Goal: Check status: Check status

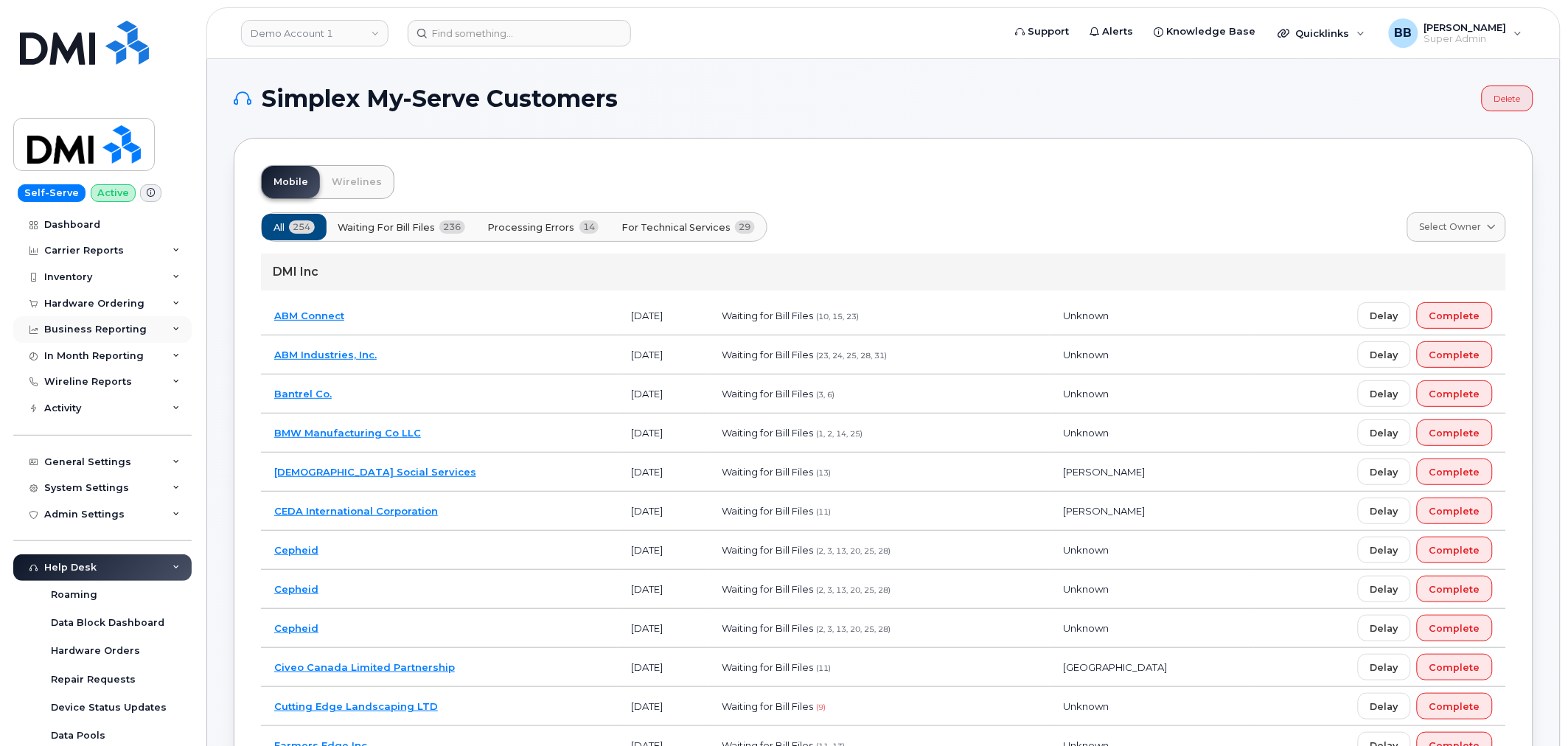
click at [87, 316] on div "Business Reporting" at bounding box center [102, 329] width 178 height 27
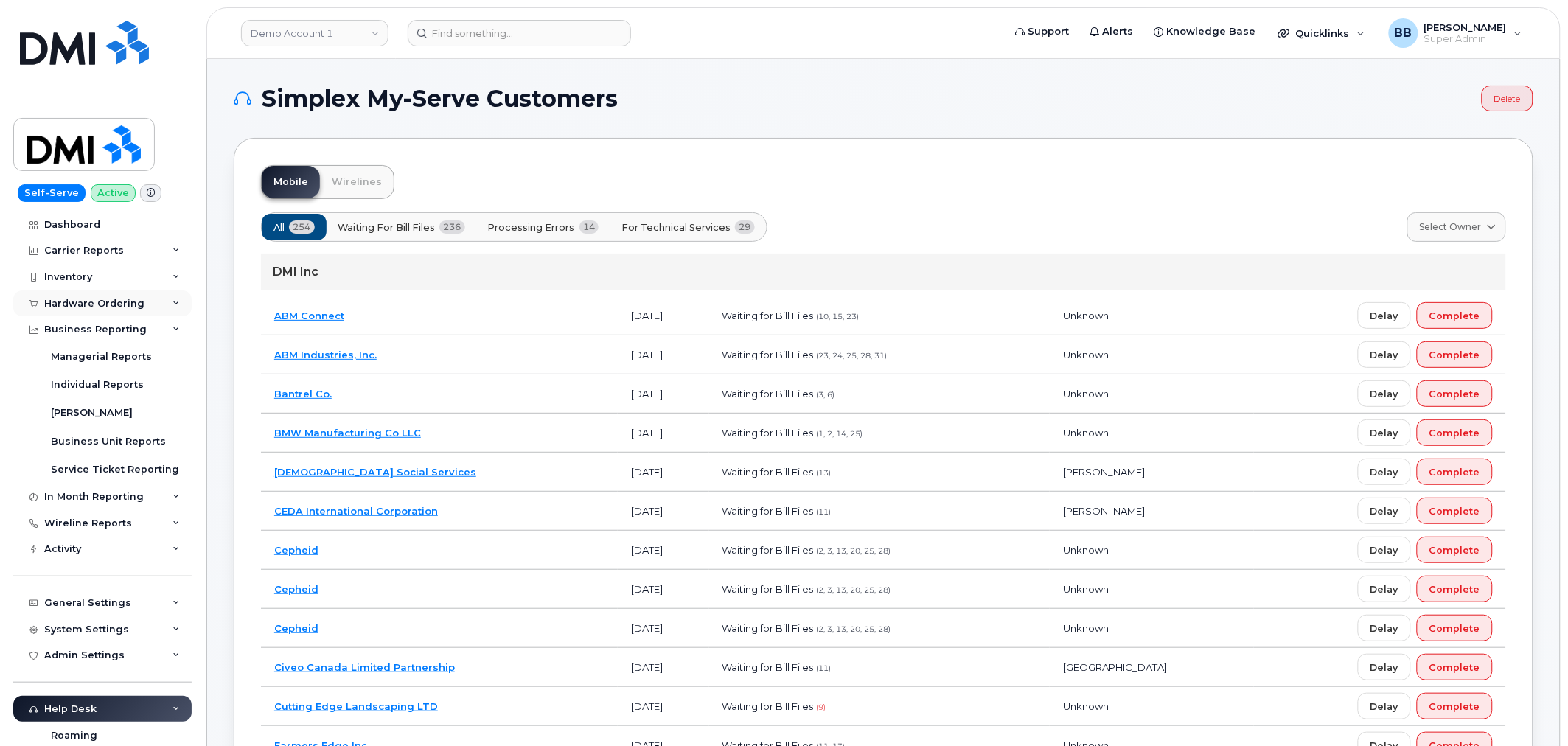
click at [72, 297] on div "Hardware Ordering" at bounding box center [102, 304] width 178 height 27
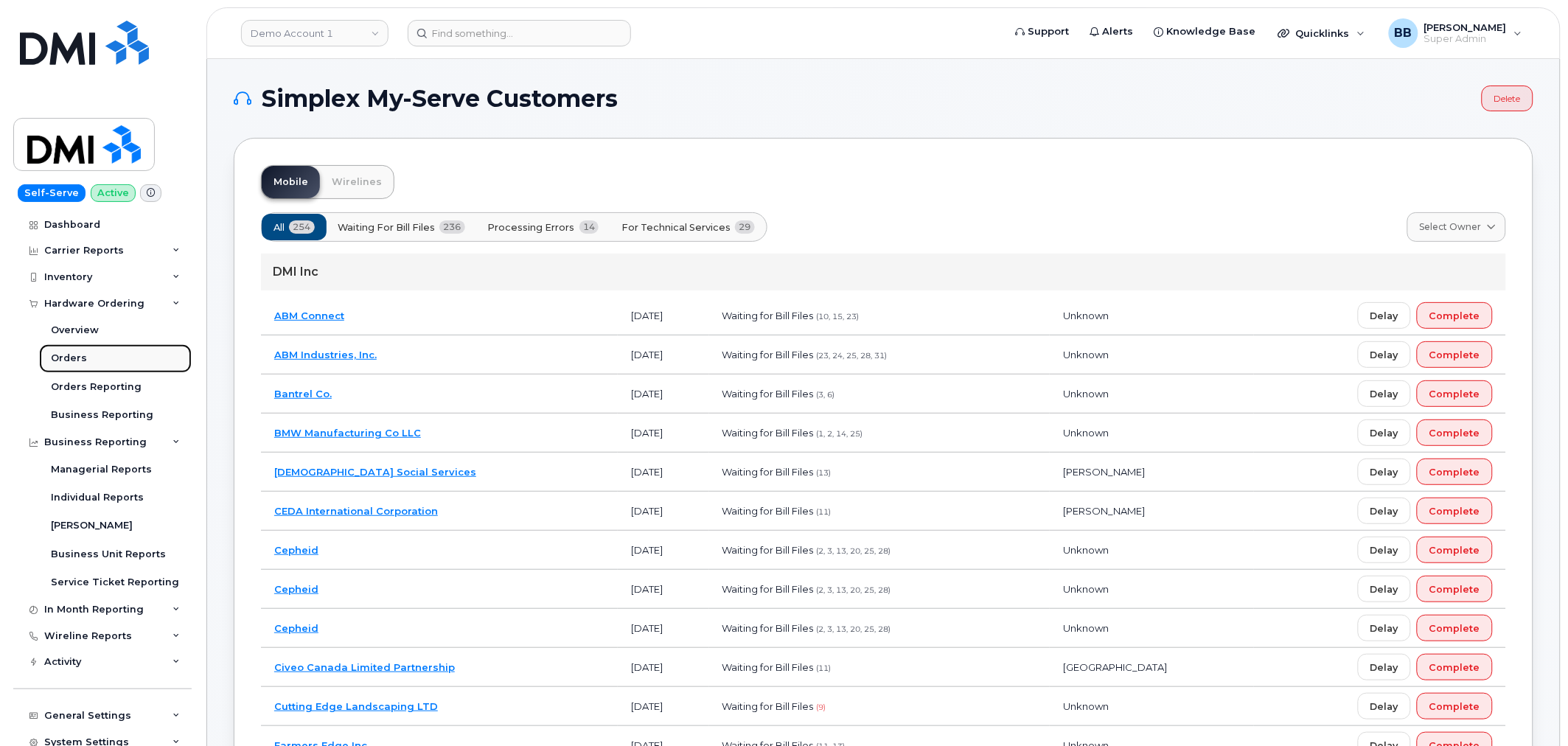
click at [75, 355] on div "Orders" at bounding box center [69, 358] width 36 height 13
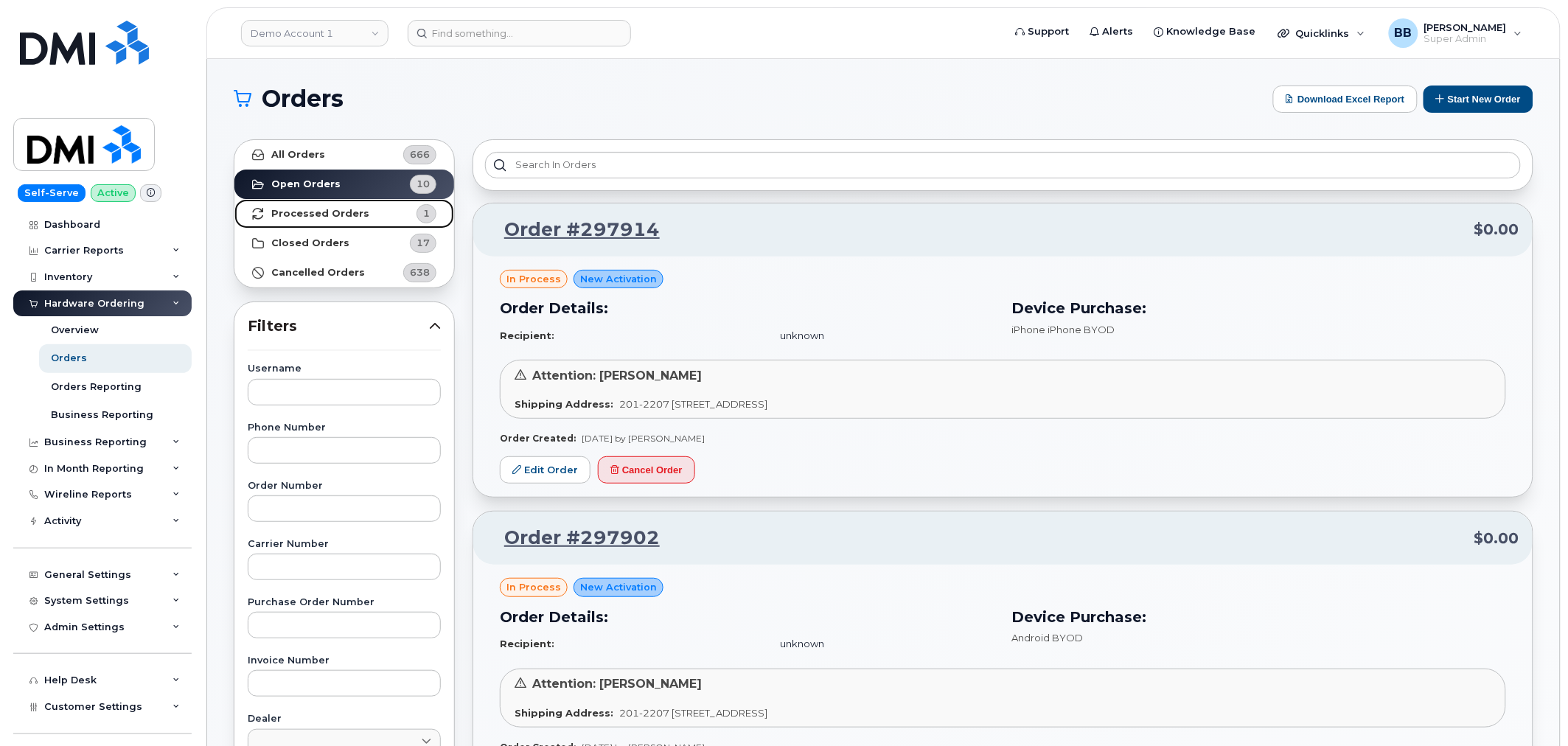
click at [321, 216] on strong "Processed Orders" at bounding box center [320, 214] width 98 height 12
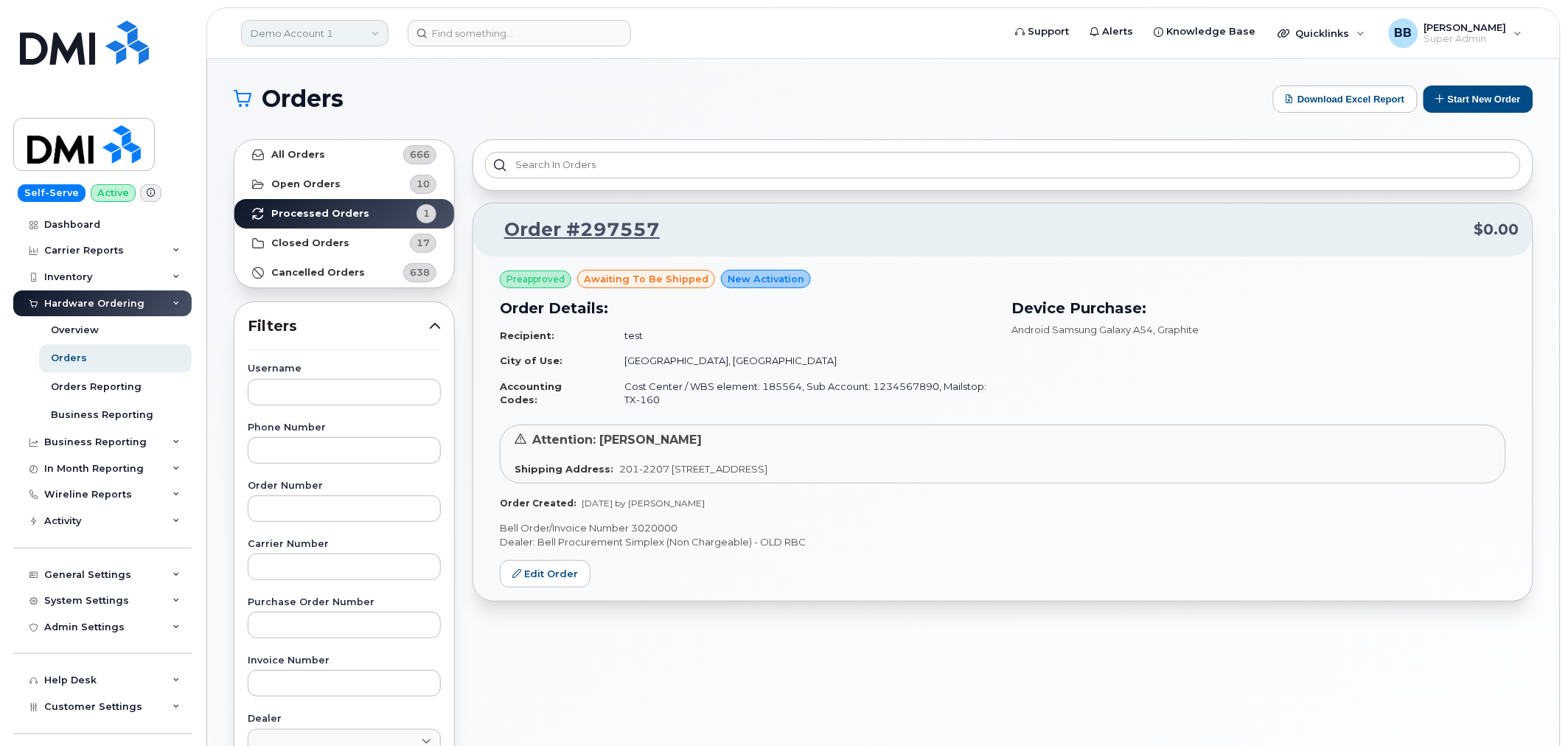
click at [376, 25] on link "Demo Account 1" at bounding box center [314, 34] width 148 height 27
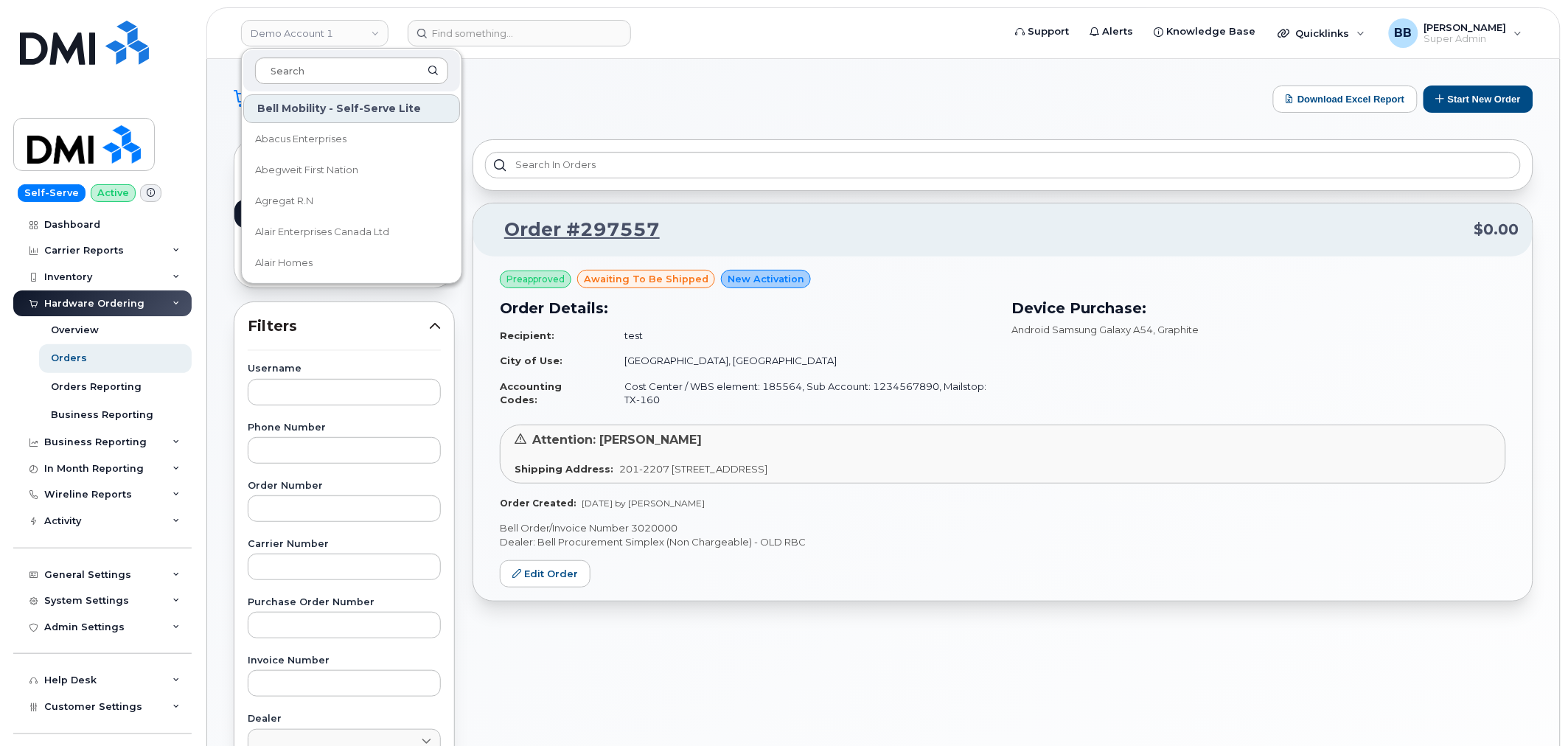
click at [334, 63] on input at bounding box center [351, 71] width 193 height 27
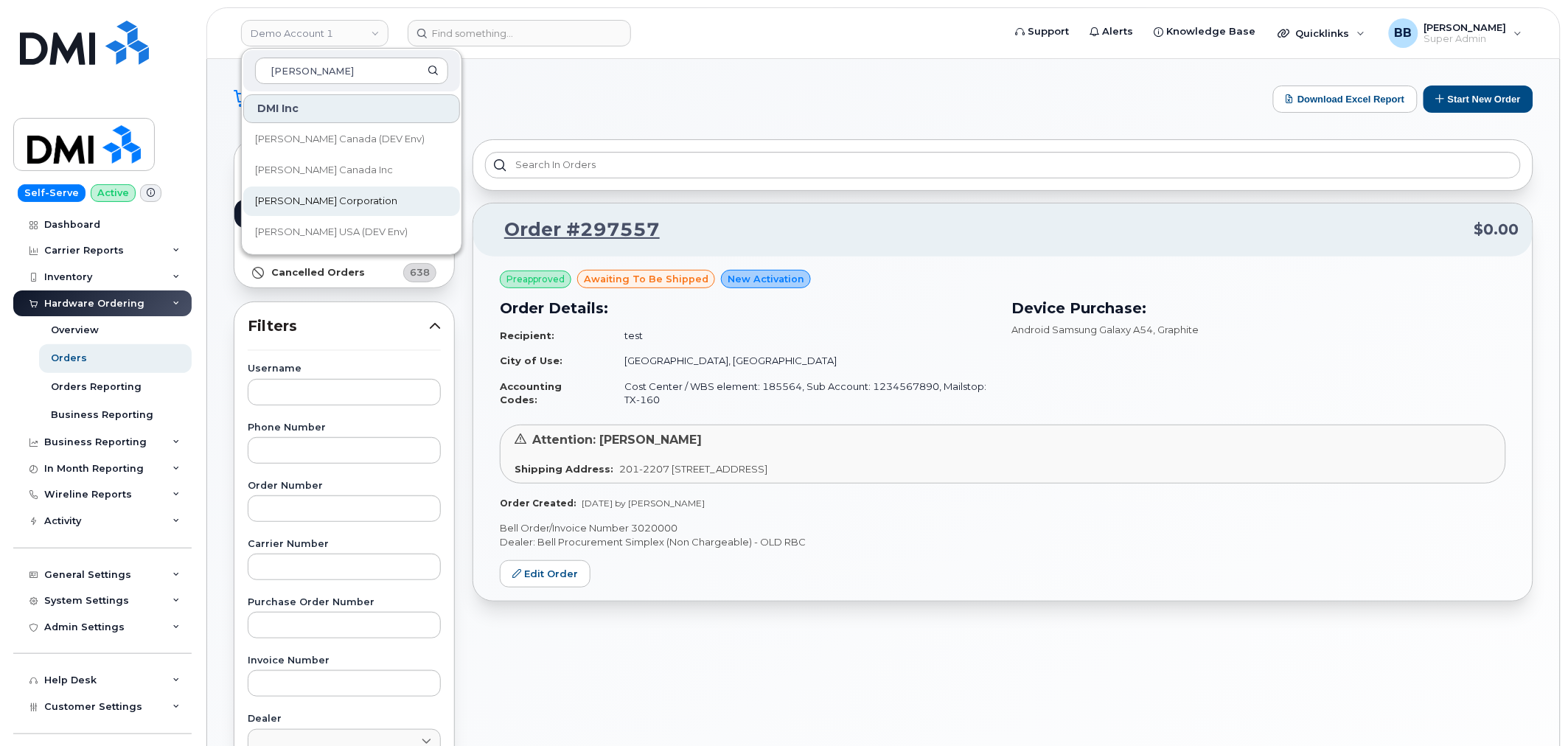
type input "kiewit"
click at [324, 204] on span "[PERSON_NAME] Corporation" at bounding box center [326, 201] width 142 height 15
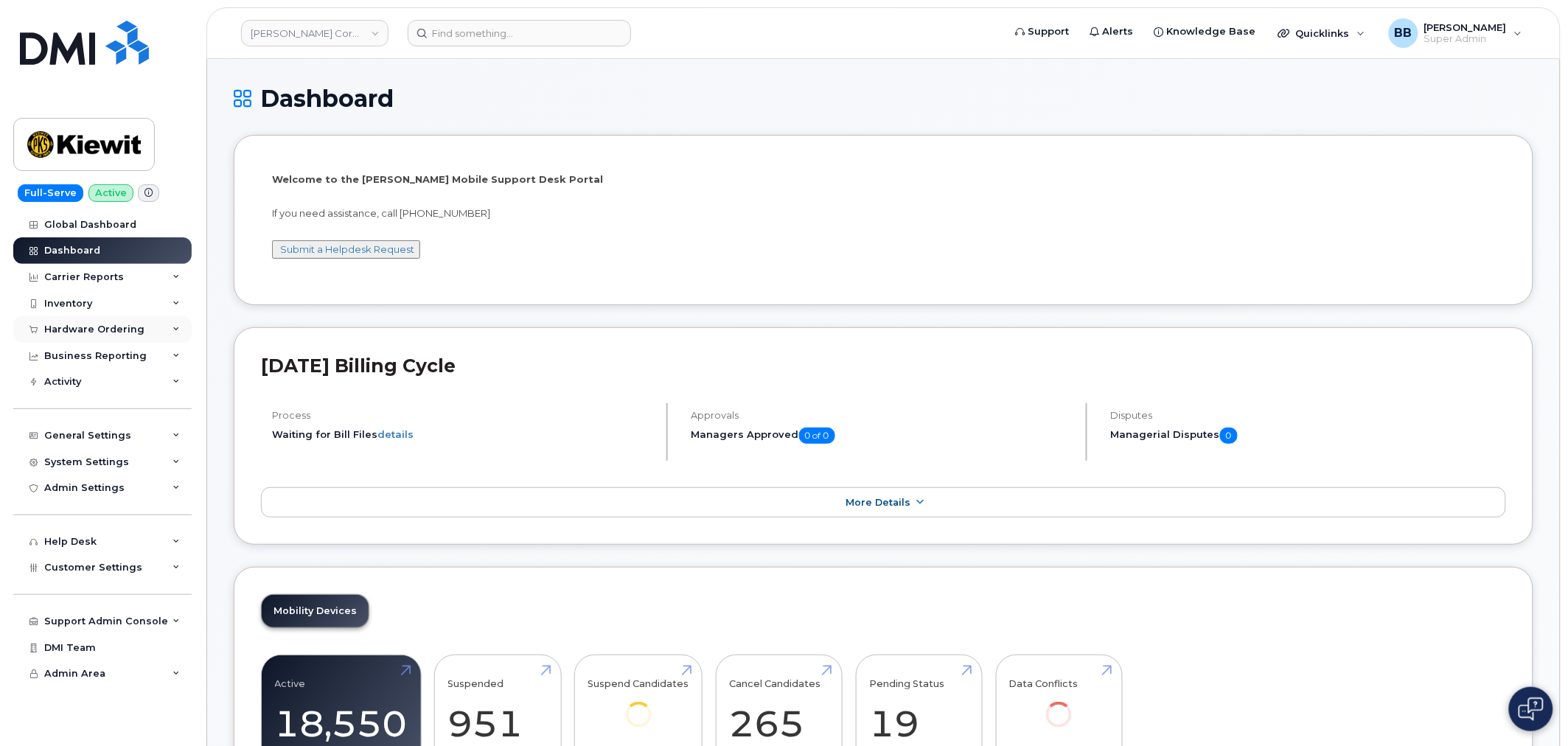
click at [63, 335] on div "Hardware Ordering" at bounding box center [94, 329] width 101 height 12
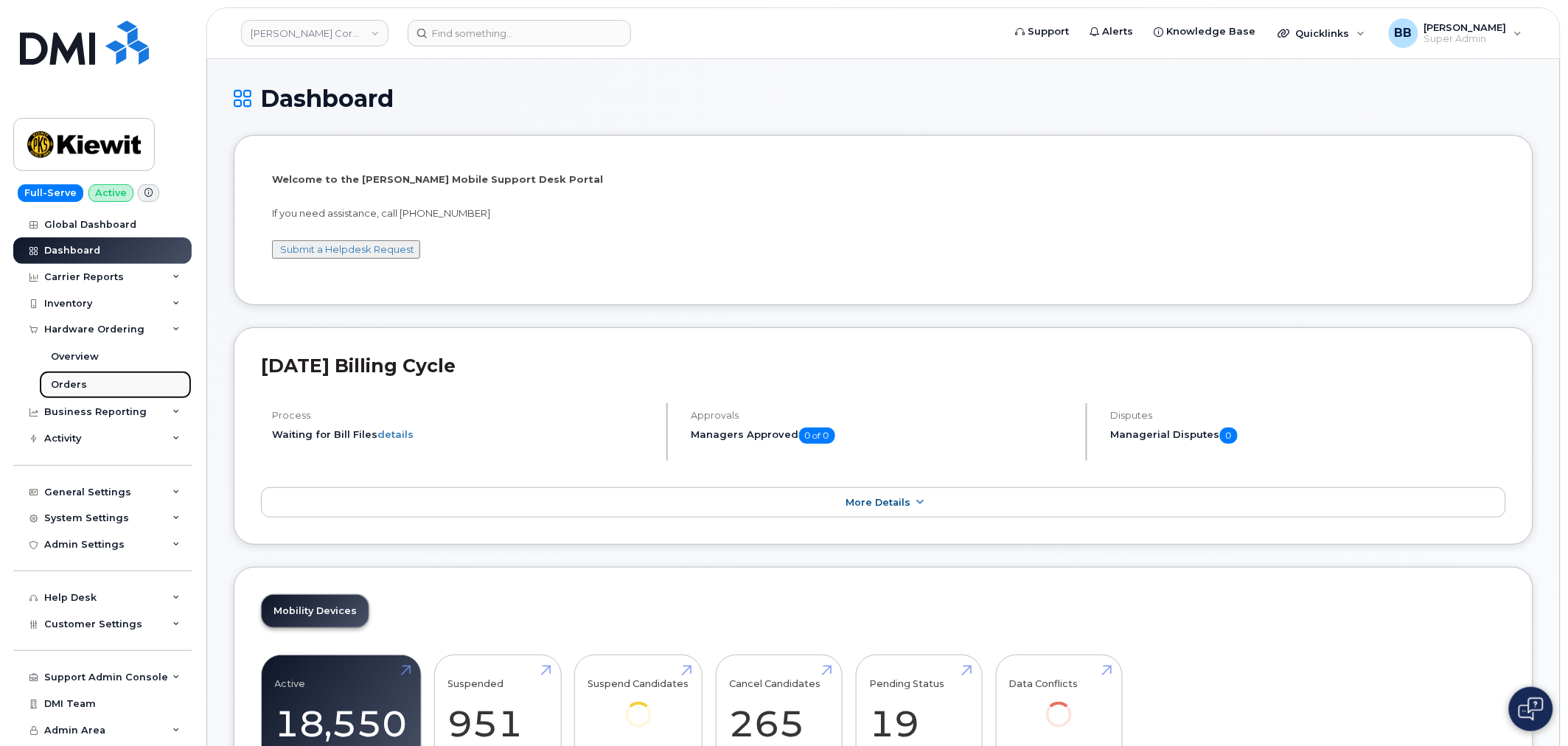
click at [75, 379] on div "Orders" at bounding box center [69, 385] width 36 height 13
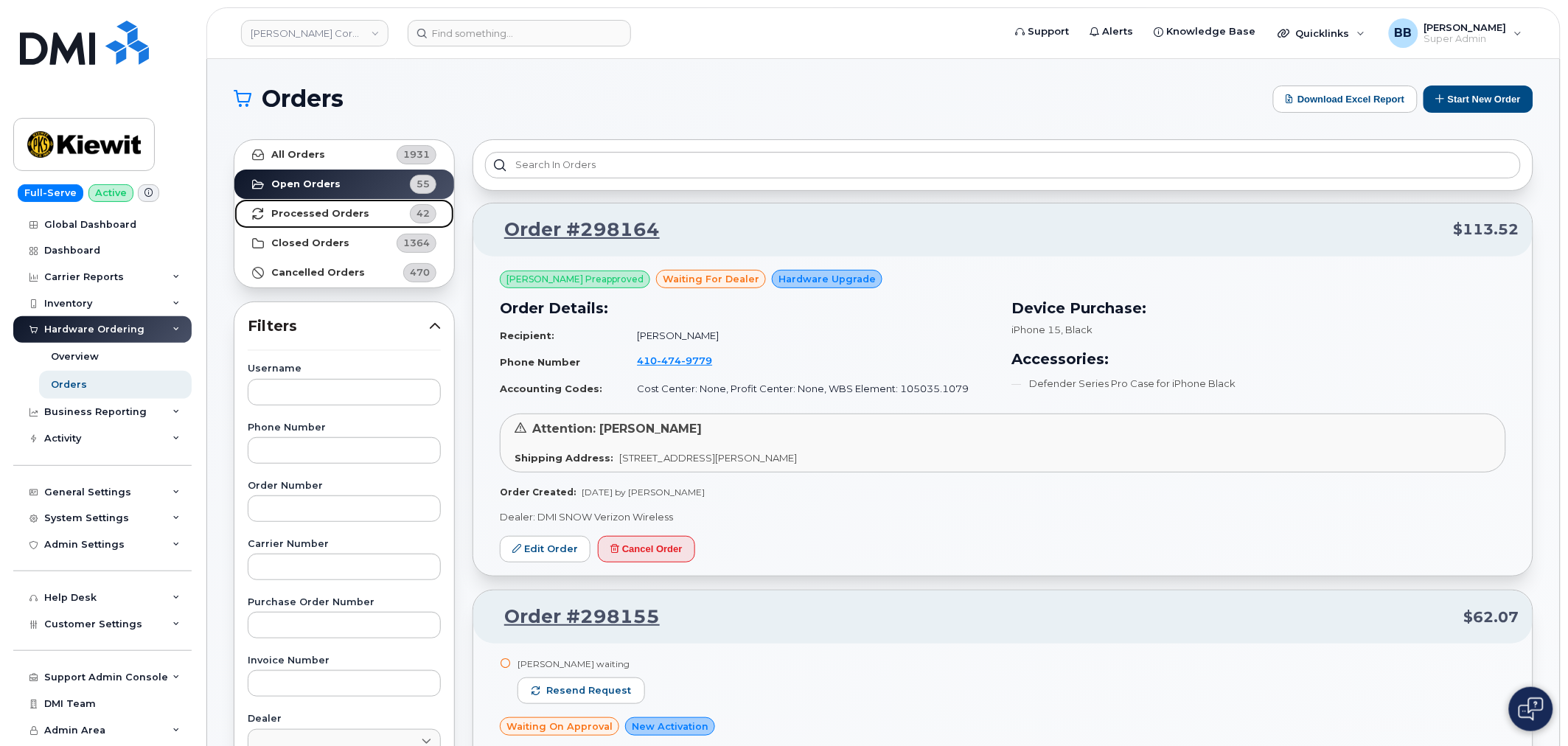
click at [367, 215] on link "Processed Orders 42" at bounding box center [344, 214] width 220 height 30
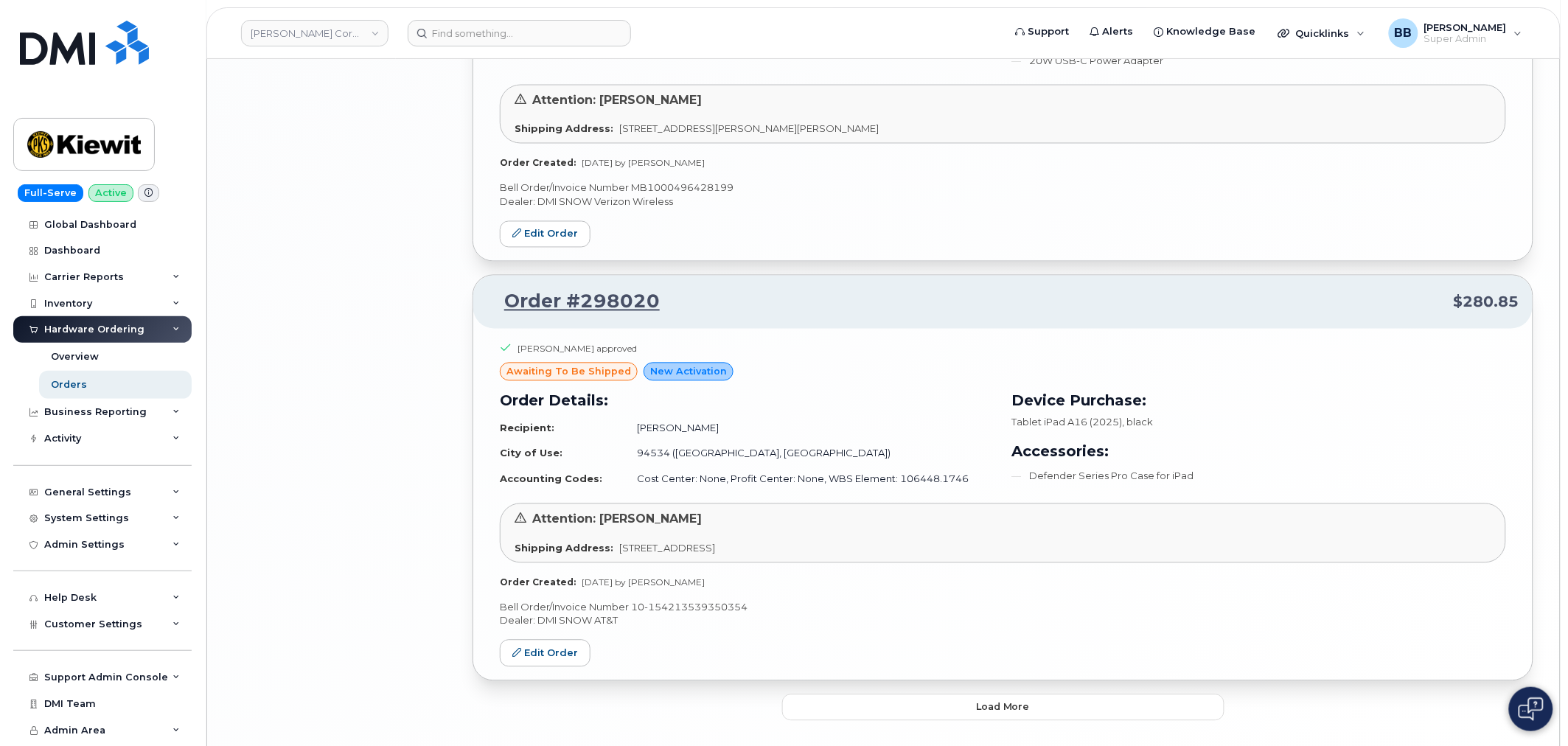
scroll to position [2985, 0]
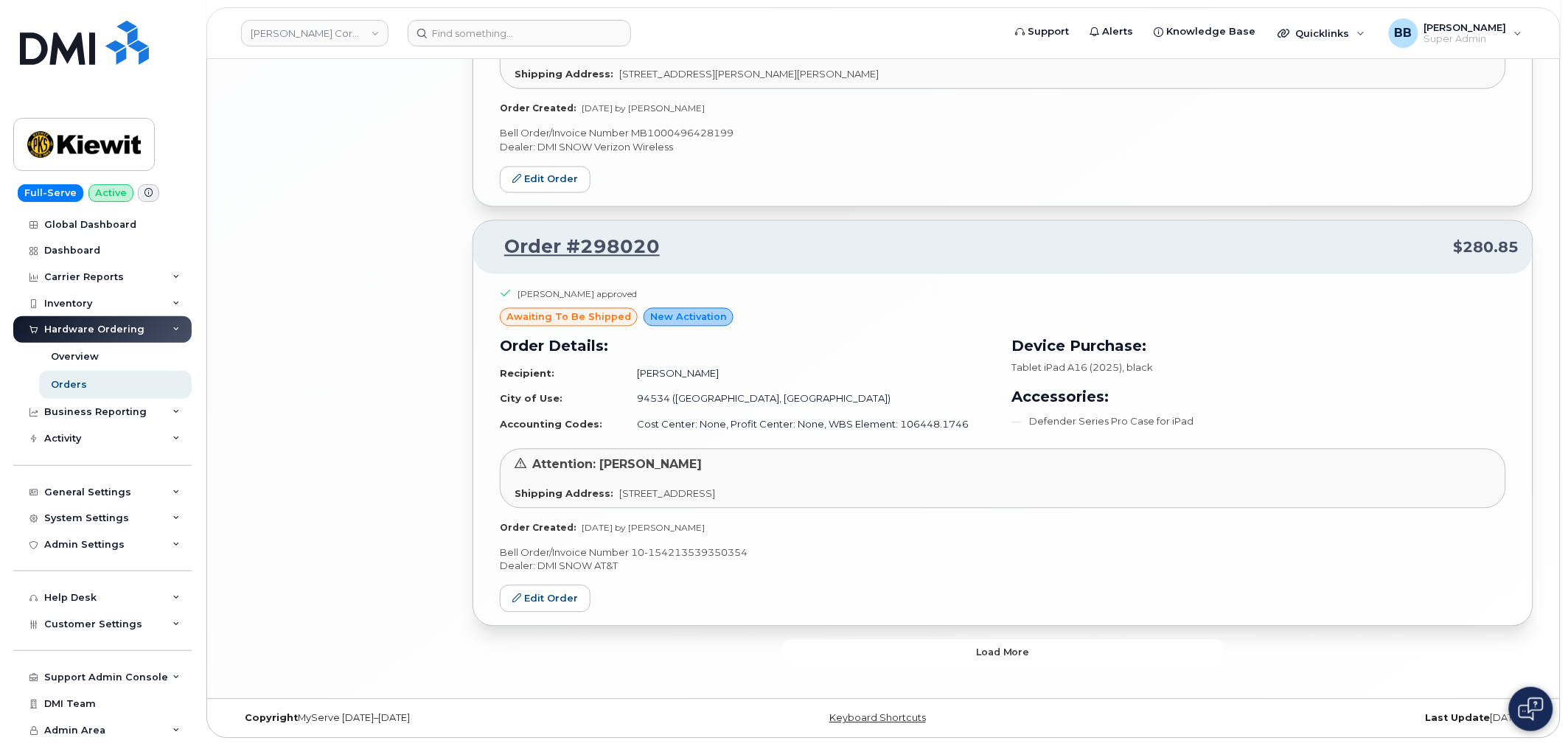
click at [904, 646] on button "Load more" at bounding box center [1002, 654] width 442 height 27
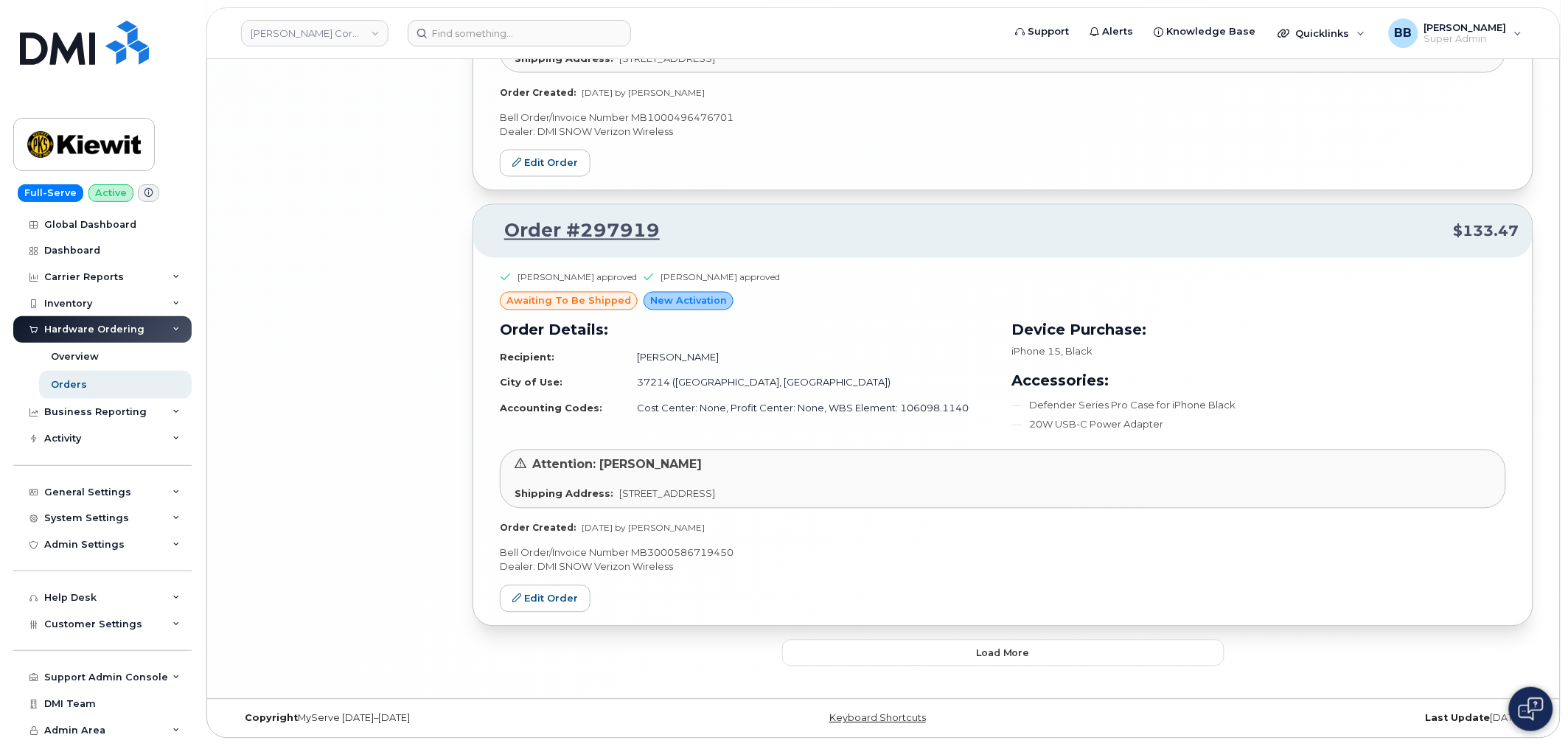
scroll to position [6928, 0]
click at [910, 652] on button "Load more" at bounding box center [1002, 654] width 442 height 27
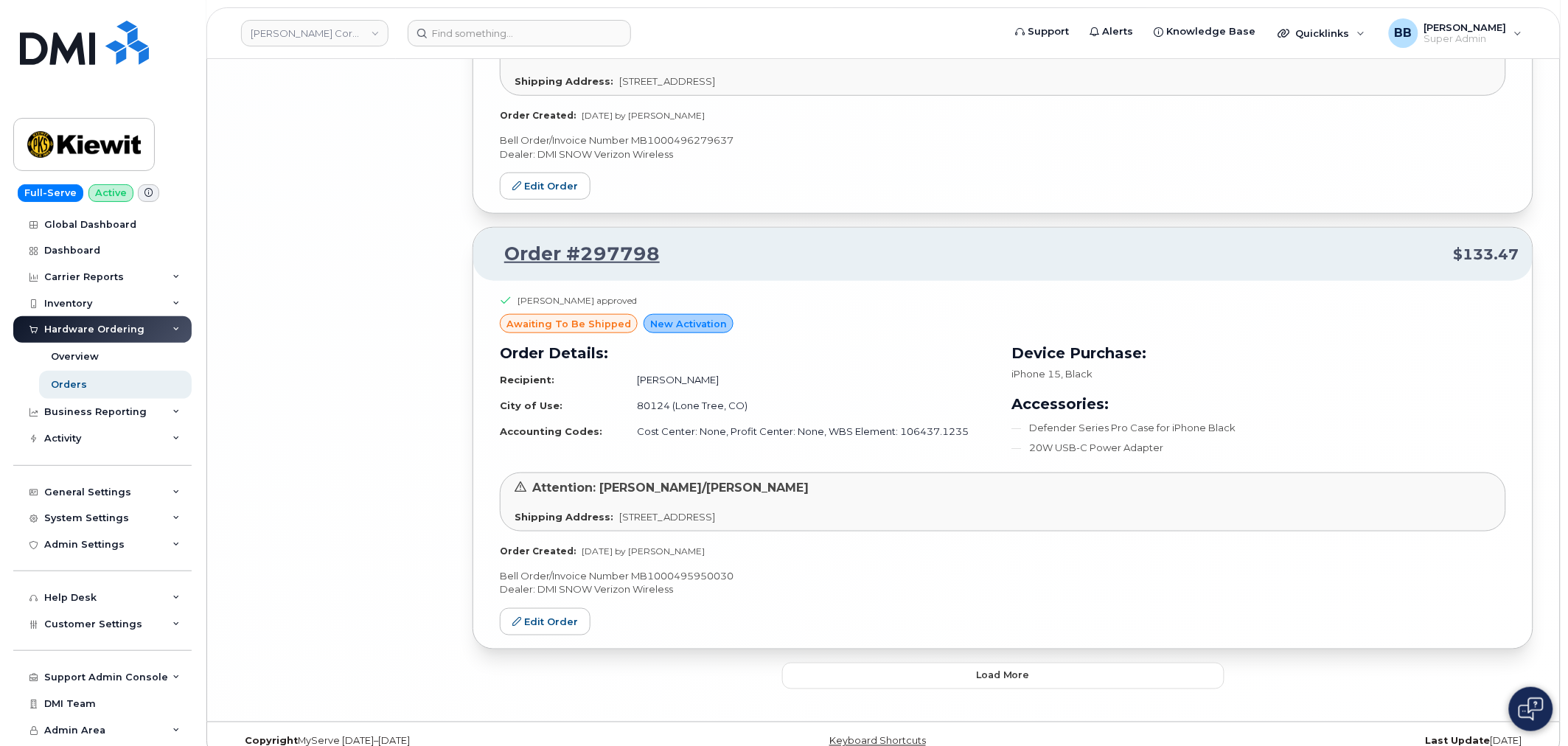
scroll to position [10472, 0]
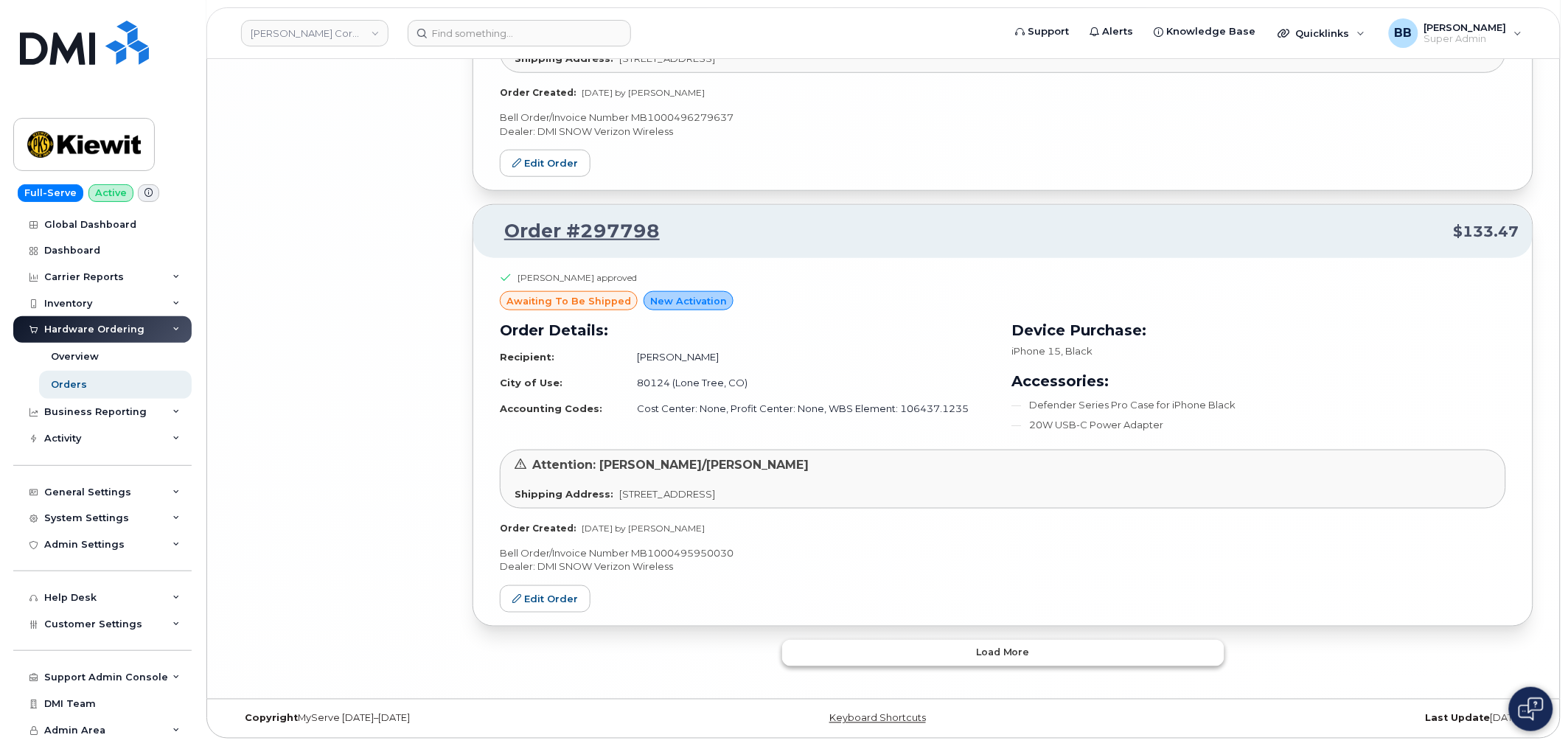
click at [925, 651] on button "Load more" at bounding box center [1002, 654] width 442 height 27
click at [891, 660] on button "Load more" at bounding box center [1002, 654] width 442 height 27
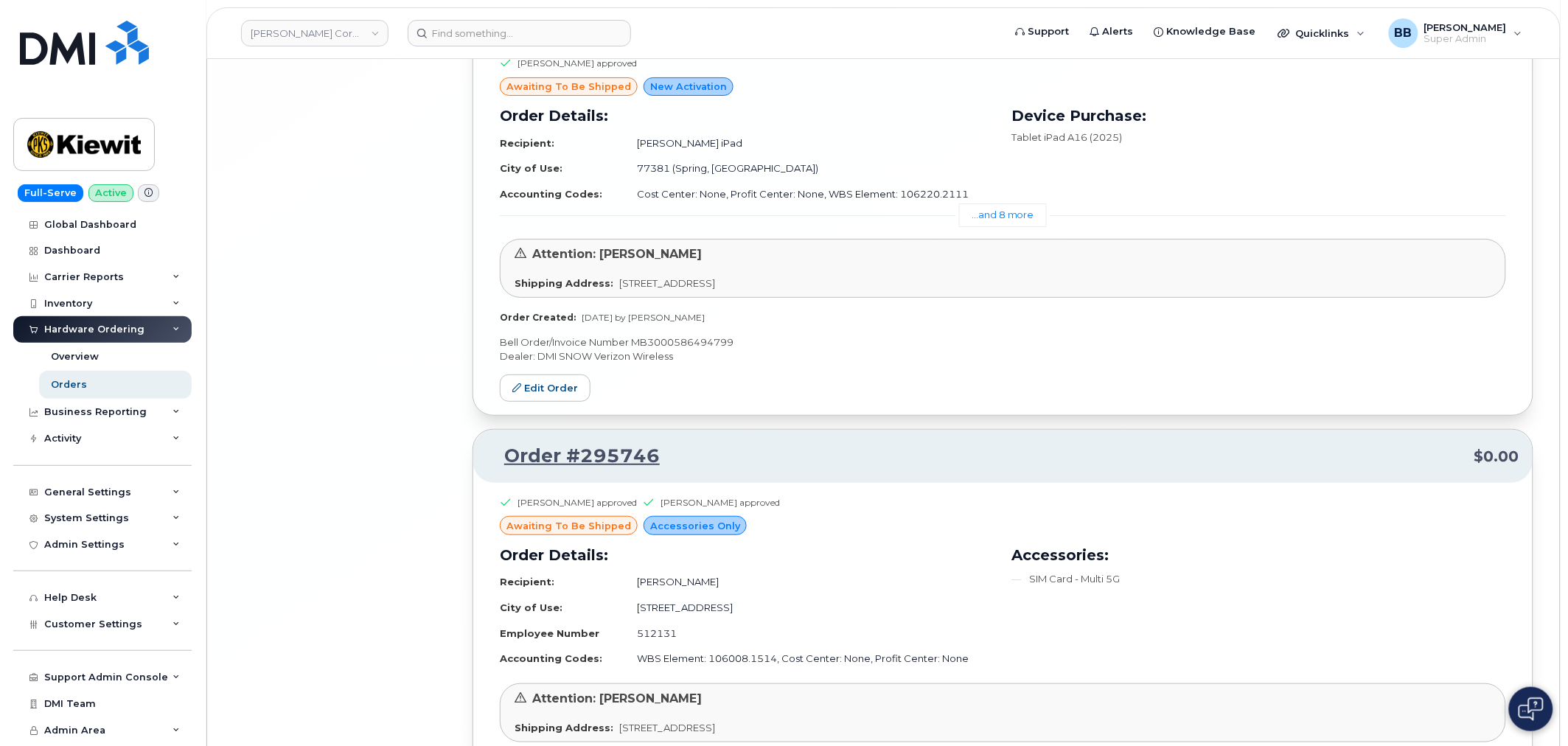
scroll to position [18444, 0]
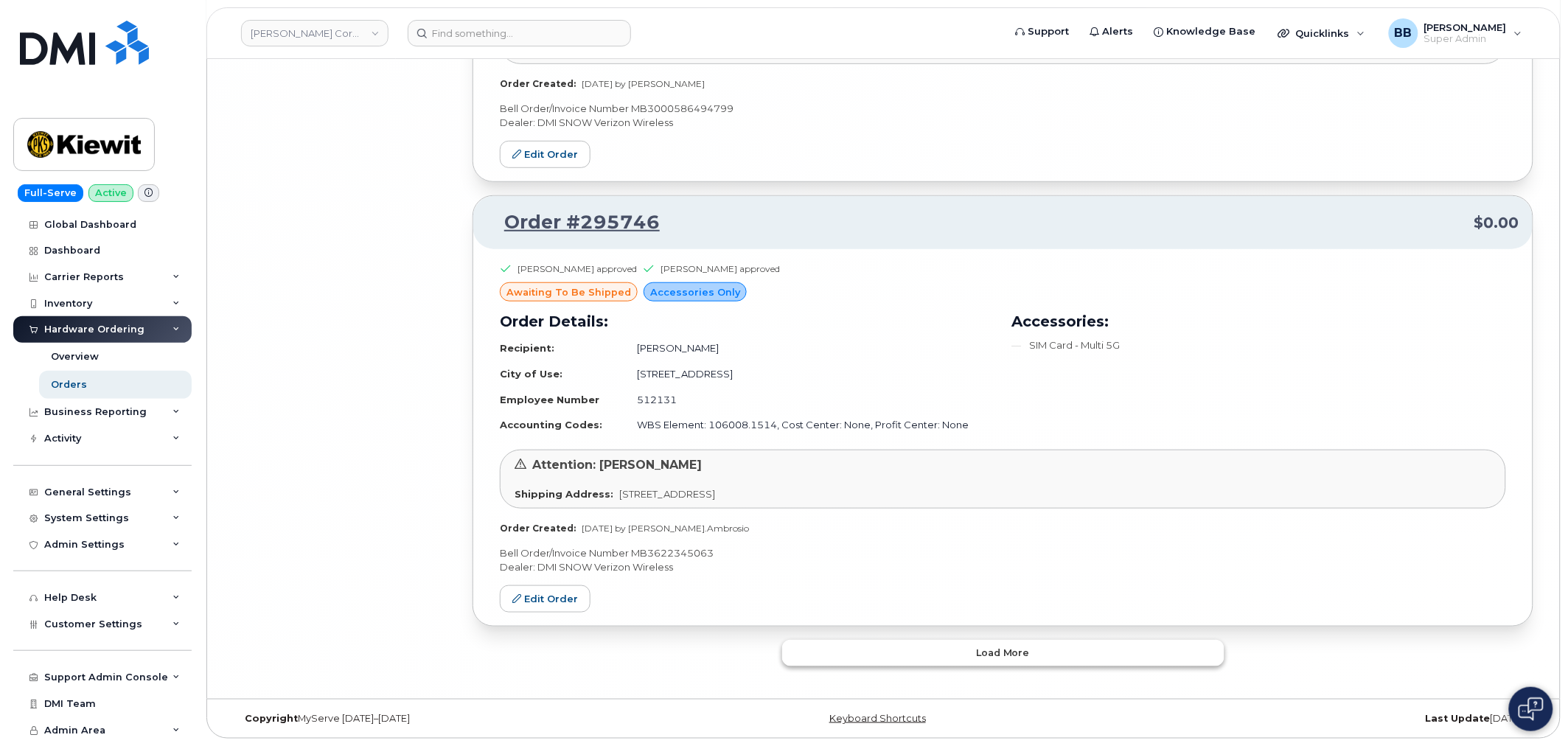
click at [926, 664] on button "Load more" at bounding box center [1002, 654] width 442 height 27
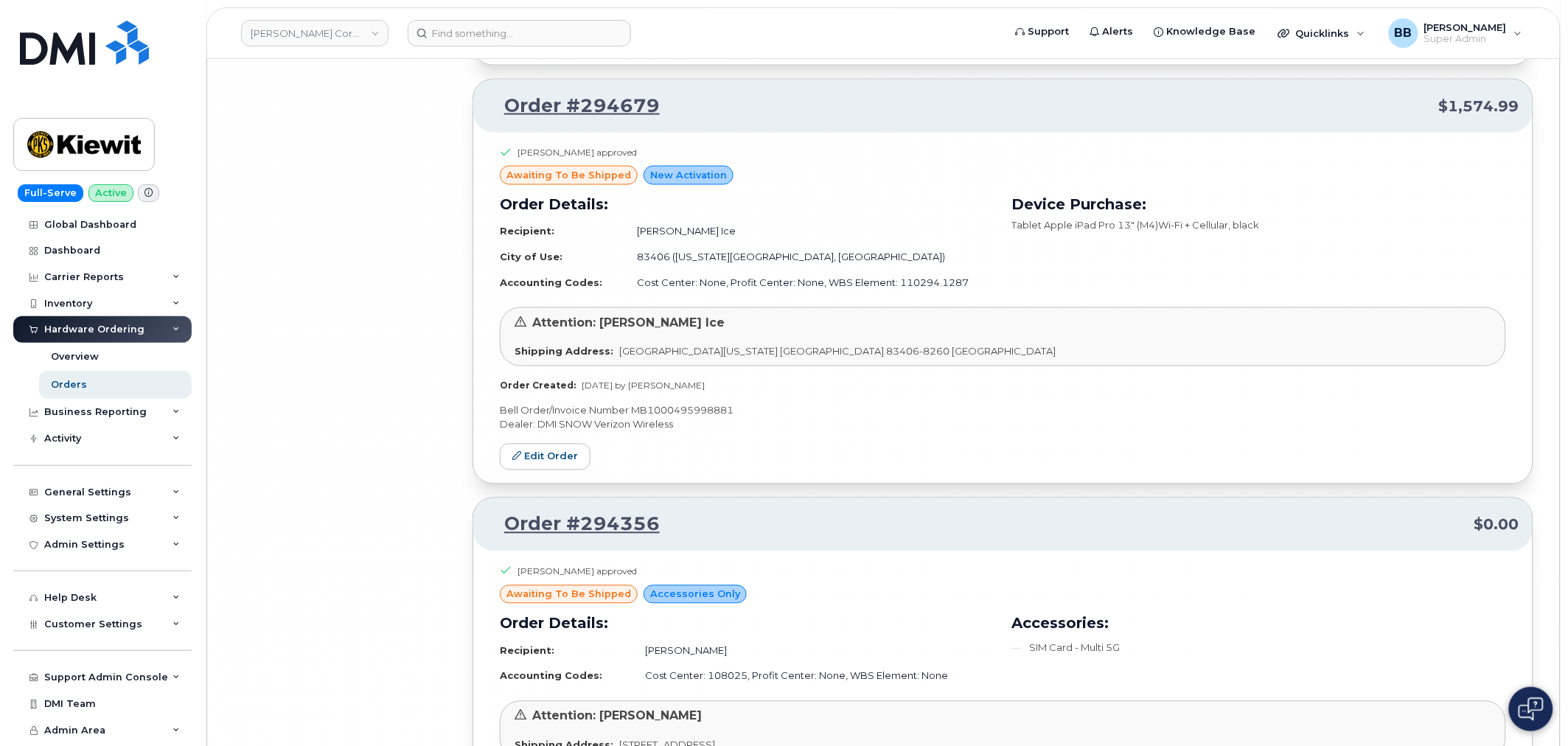
scroll to position [18978, 0]
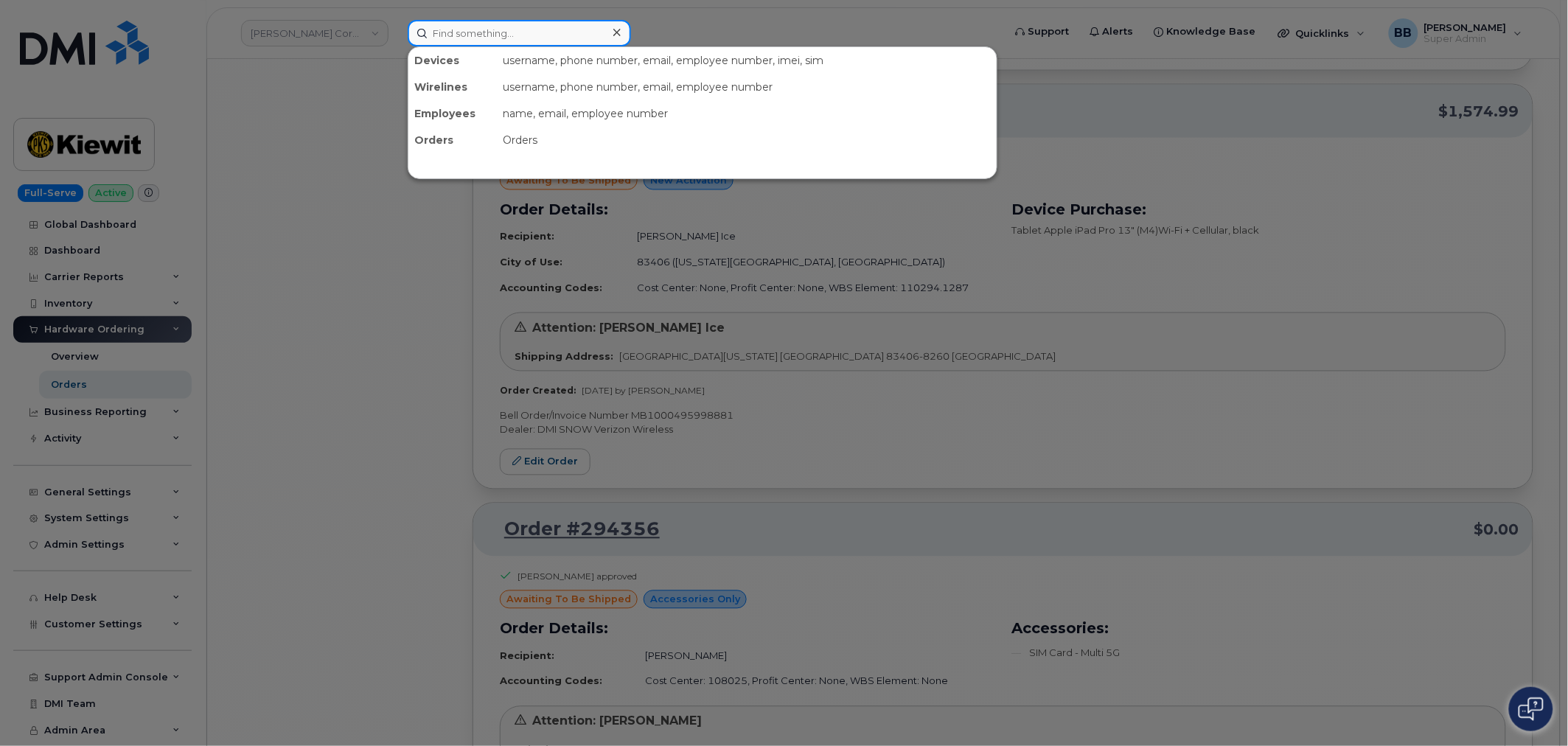
click at [556, 37] on input at bounding box center [519, 34] width 224 height 27
click at [509, 139] on div "Orders" at bounding box center [747, 140] width 500 height 27
click at [420, 133] on div "Orders" at bounding box center [452, 140] width 89 height 27
click at [524, 134] on div "Orders" at bounding box center [747, 140] width 500 height 27
click at [503, 39] on input at bounding box center [519, 34] width 224 height 27
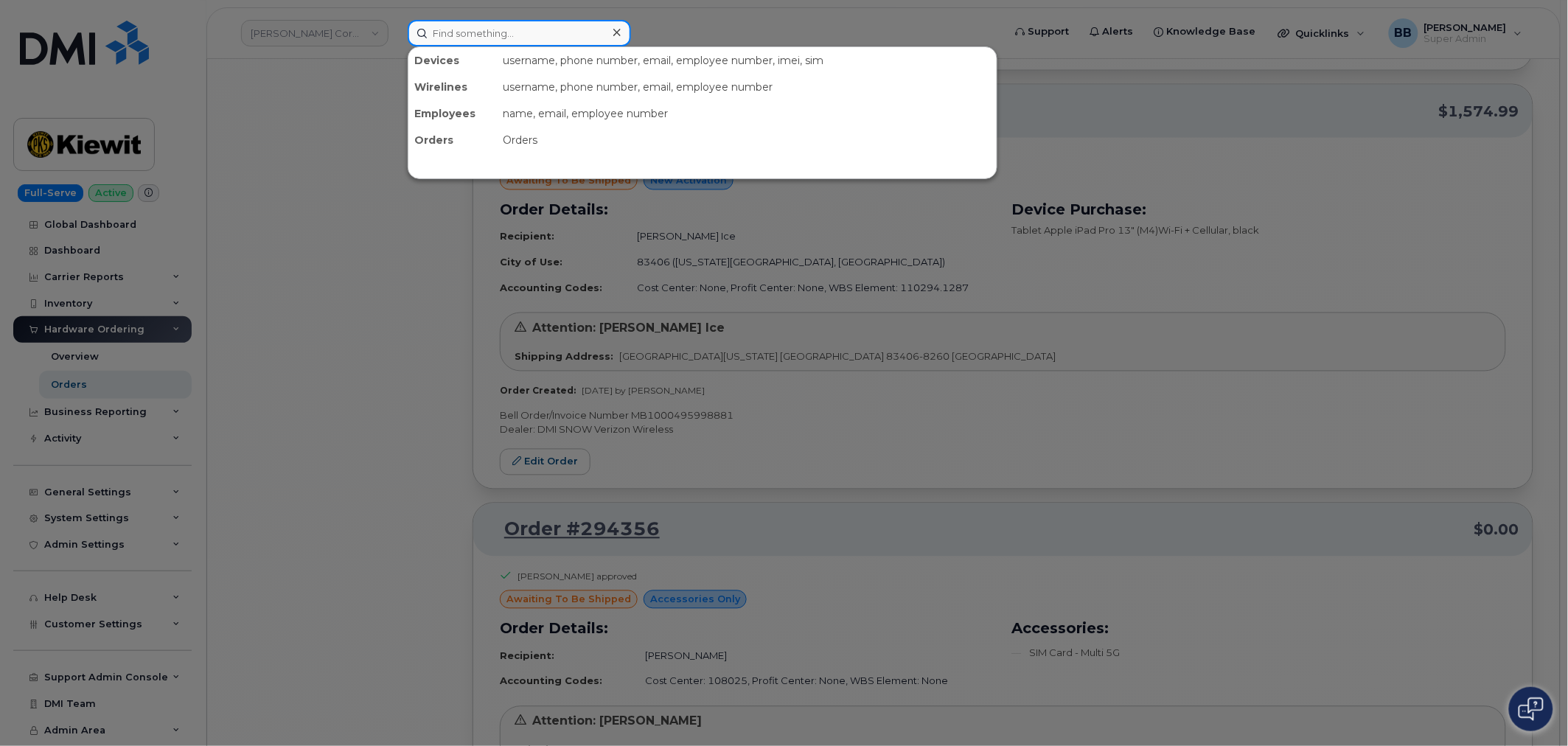
paste input "297934"
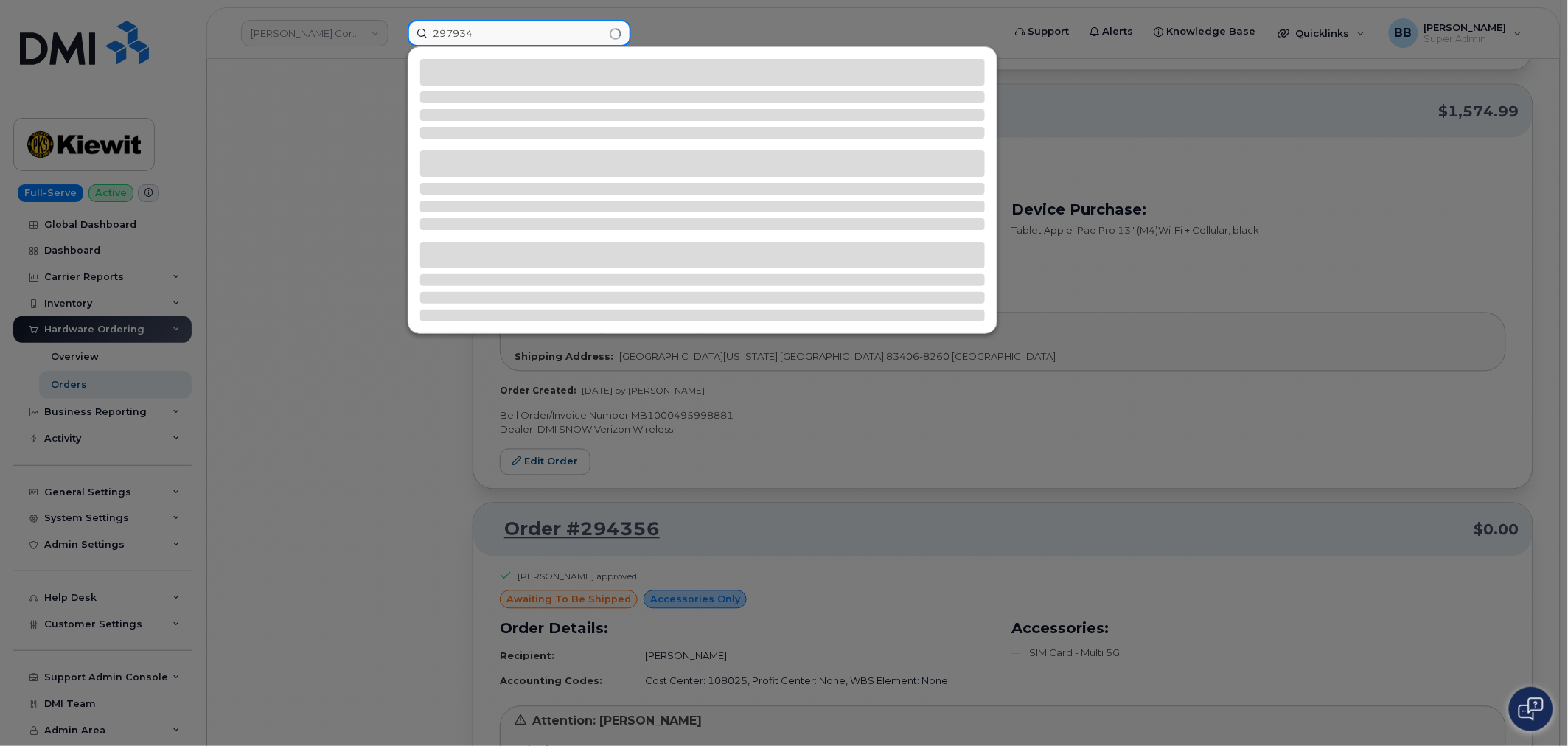
type input "297934"
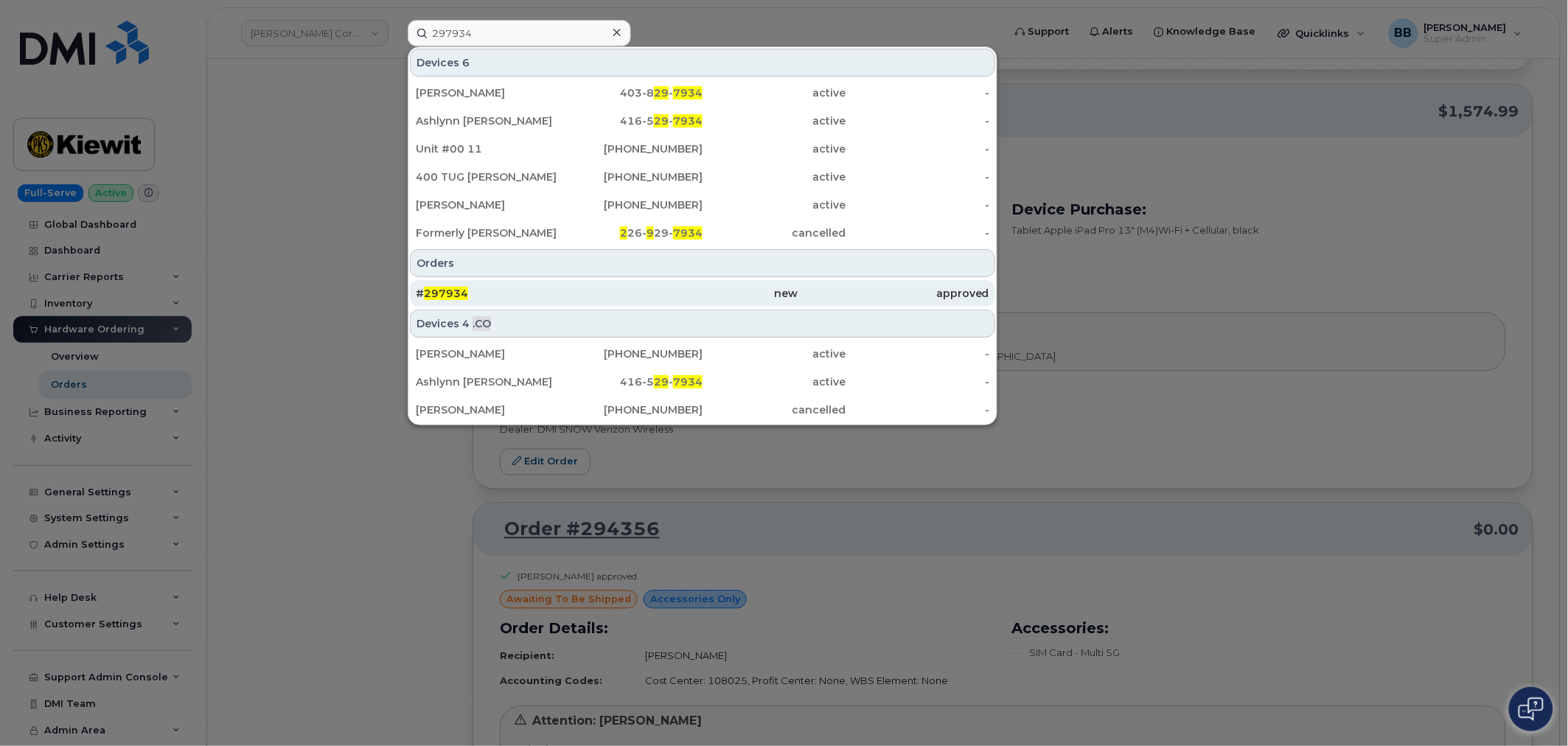
click at [448, 295] on span "297934" at bounding box center [446, 294] width 44 height 13
